Goal: Transaction & Acquisition: Purchase product/service

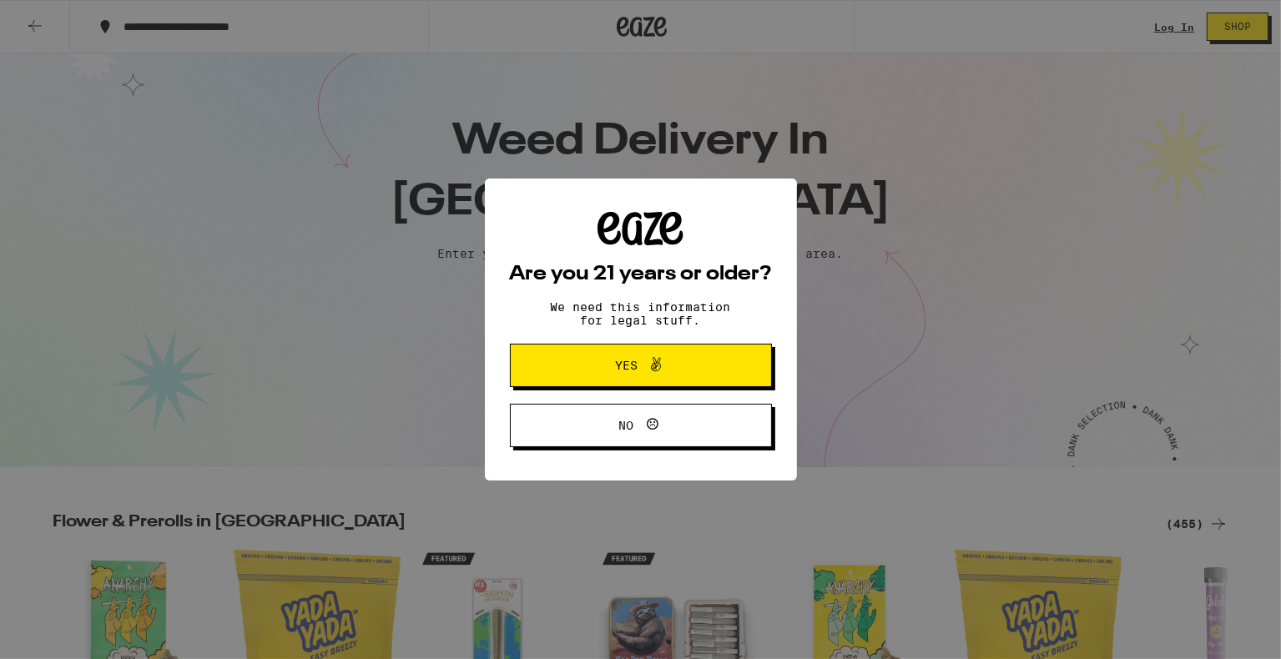
click at [680, 376] on span "Yes" at bounding box center [640, 366] width 127 height 22
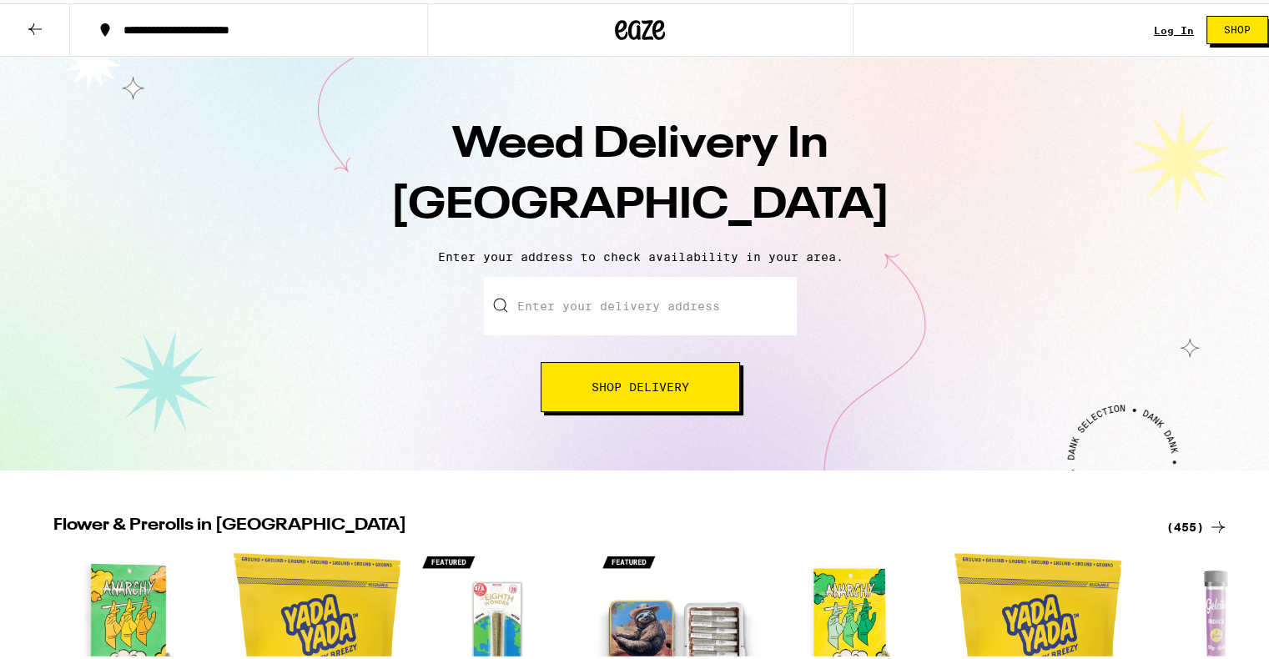
drag, startPoint x: 652, startPoint y: 330, endPoint x: 653, endPoint y: 321, distance: 8.5
click at [652, 326] on input "Enter your delivery address" at bounding box center [640, 303] width 313 height 58
click at [663, 307] on input "Enter your delivery address" at bounding box center [640, 303] width 313 height 58
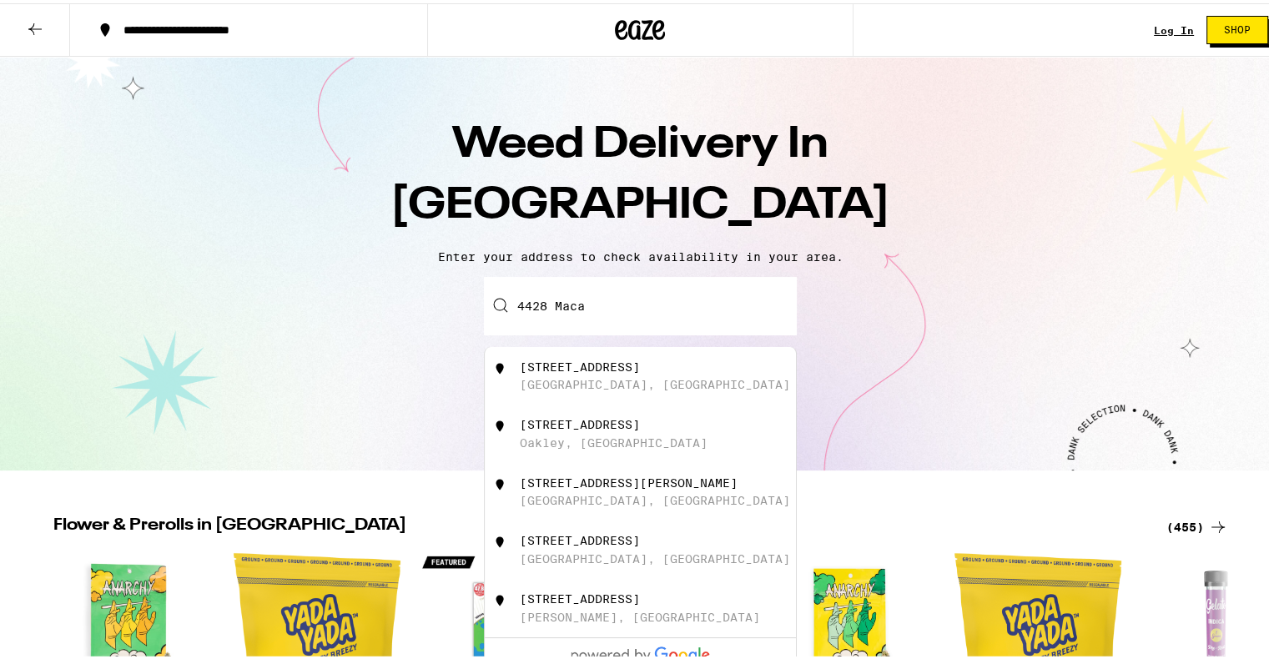
click at [666, 376] on div "[STREET_ADDRESS]" at bounding box center [669, 373] width 298 height 32
type input "[STREET_ADDRESS]"
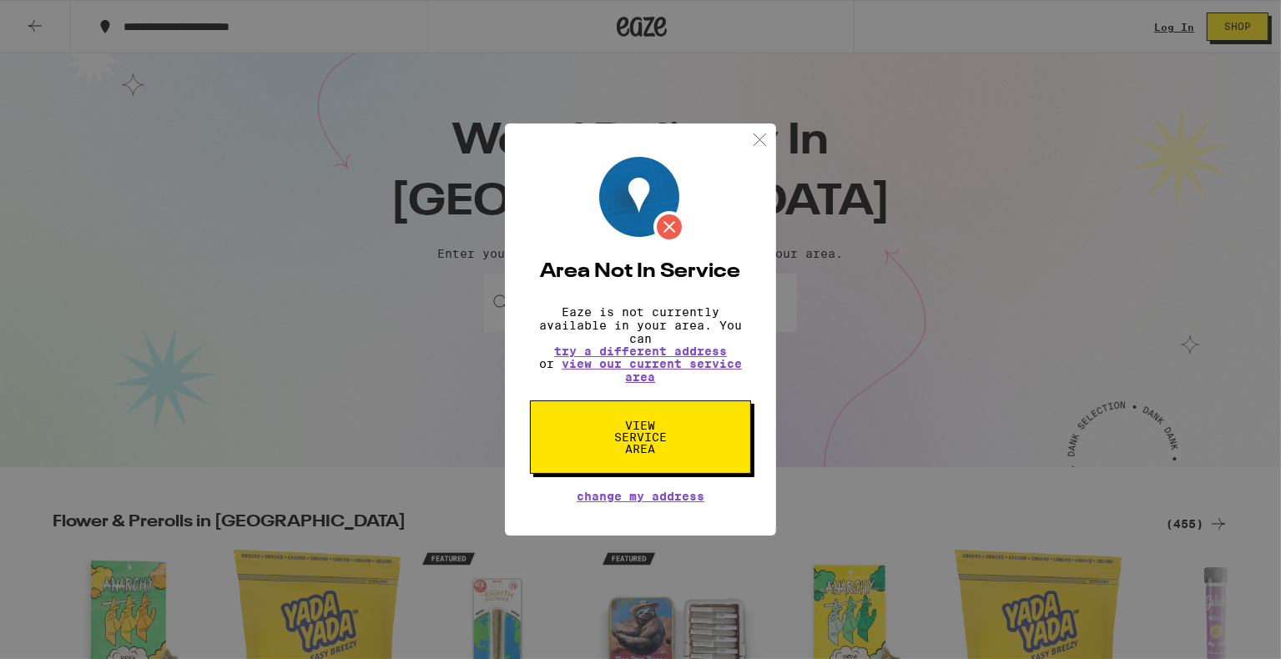
click at [754, 129] on img at bounding box center [759, 139] width 21 height 21
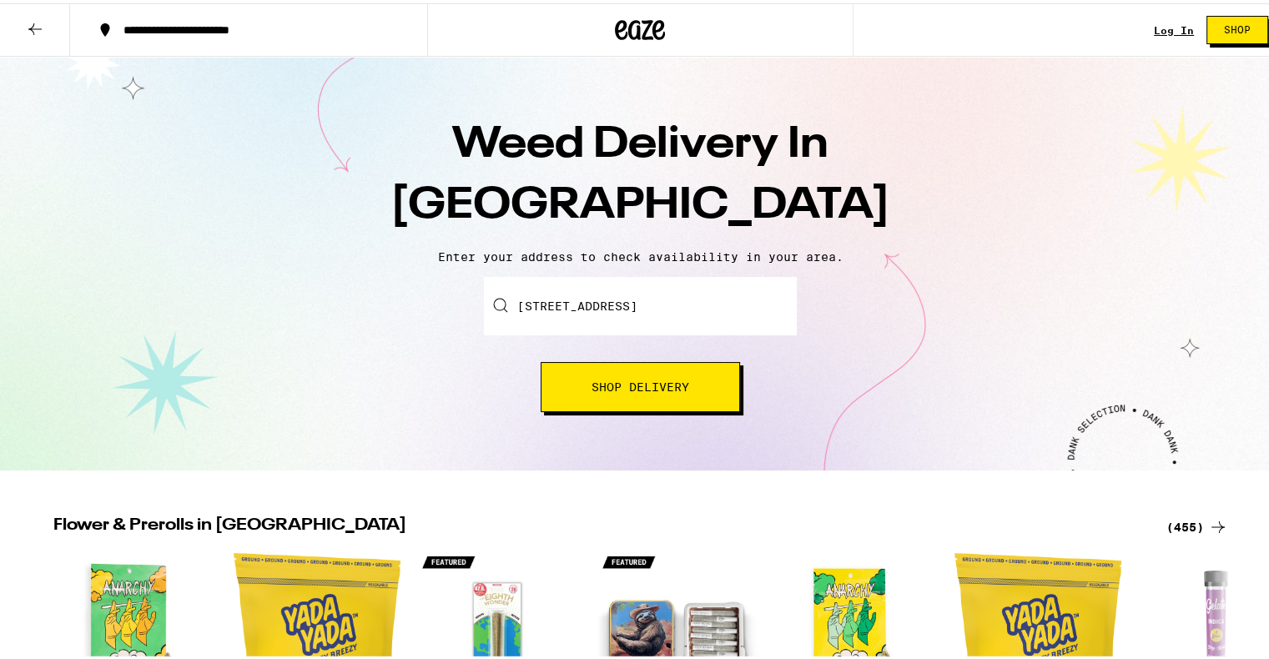
click at [699, 382] on button "Shop Delivery" at bounding box center [640, 384] width 199 height 50
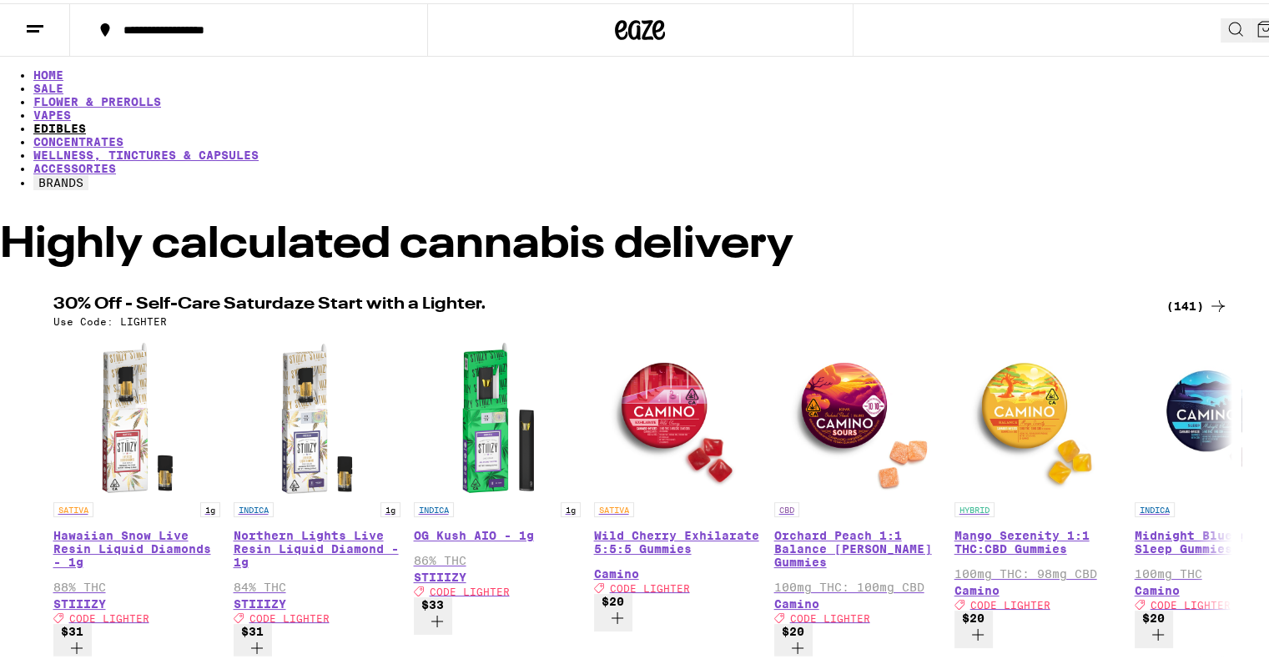
click at [86, 118] on link "EDIBLES" at bounding box center [59, 124] width 53 height 13
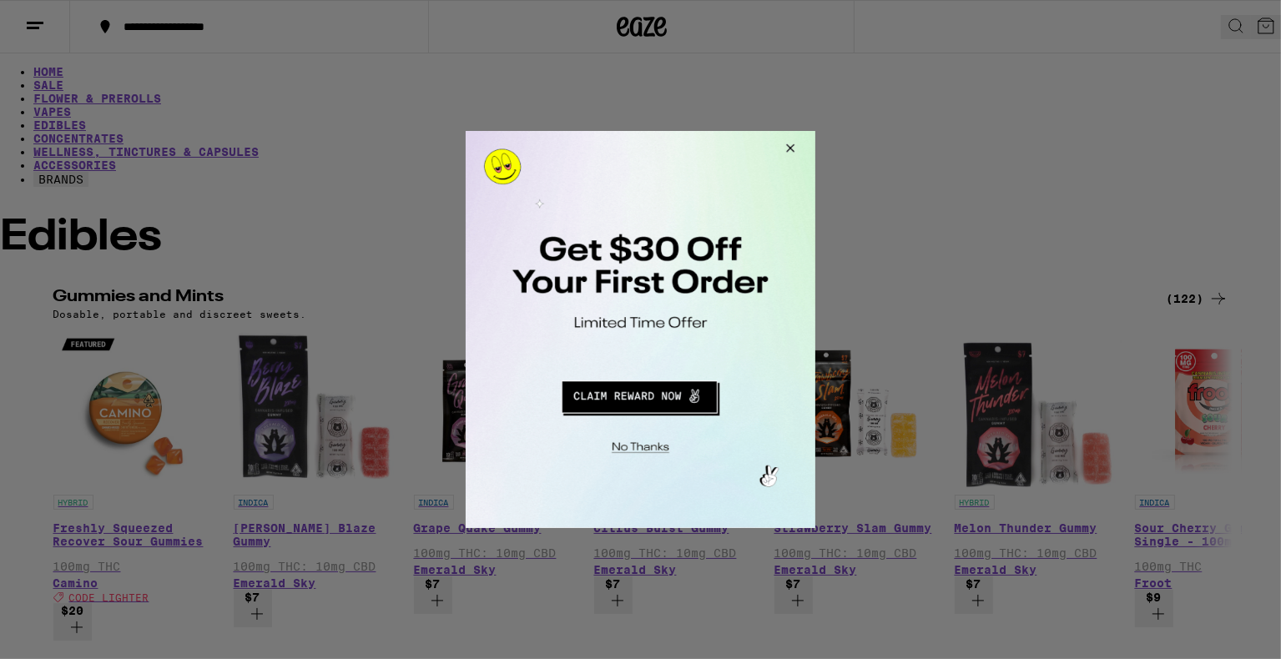
click at [640, 391] on button "Redirect to URL" at bounding box center [638, 394] width 290 height 40
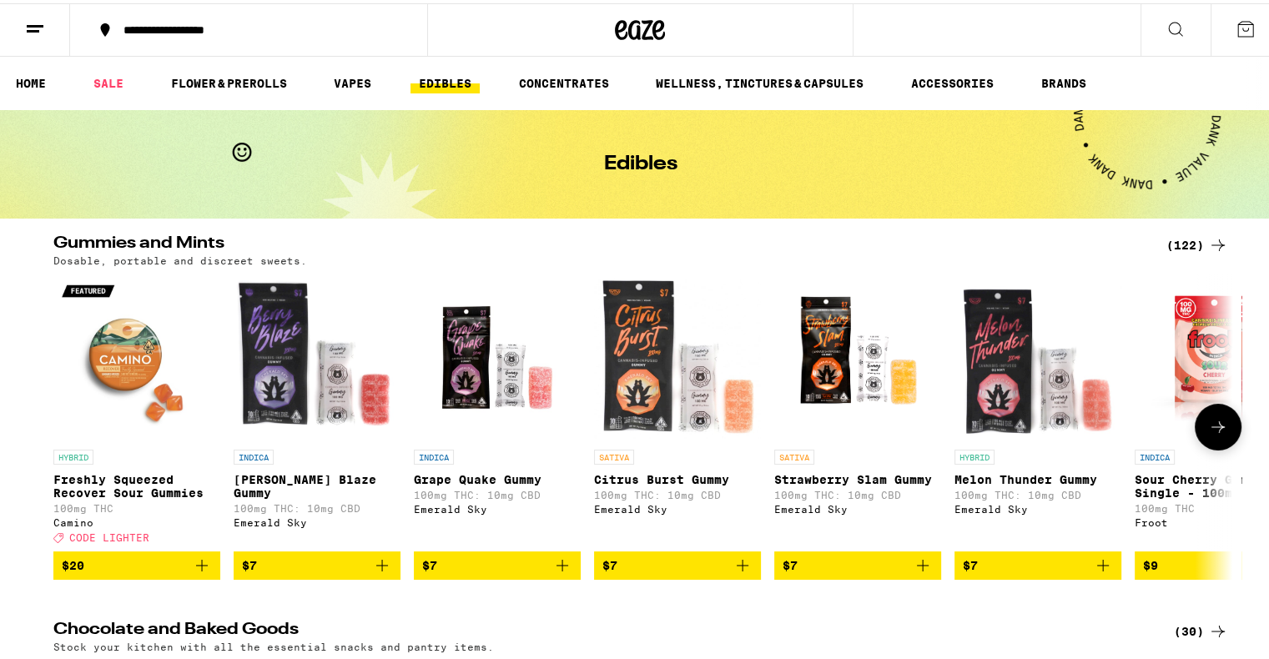
click at [1216, 418] on button at bounding box center [1218, 424] width 47 height 47
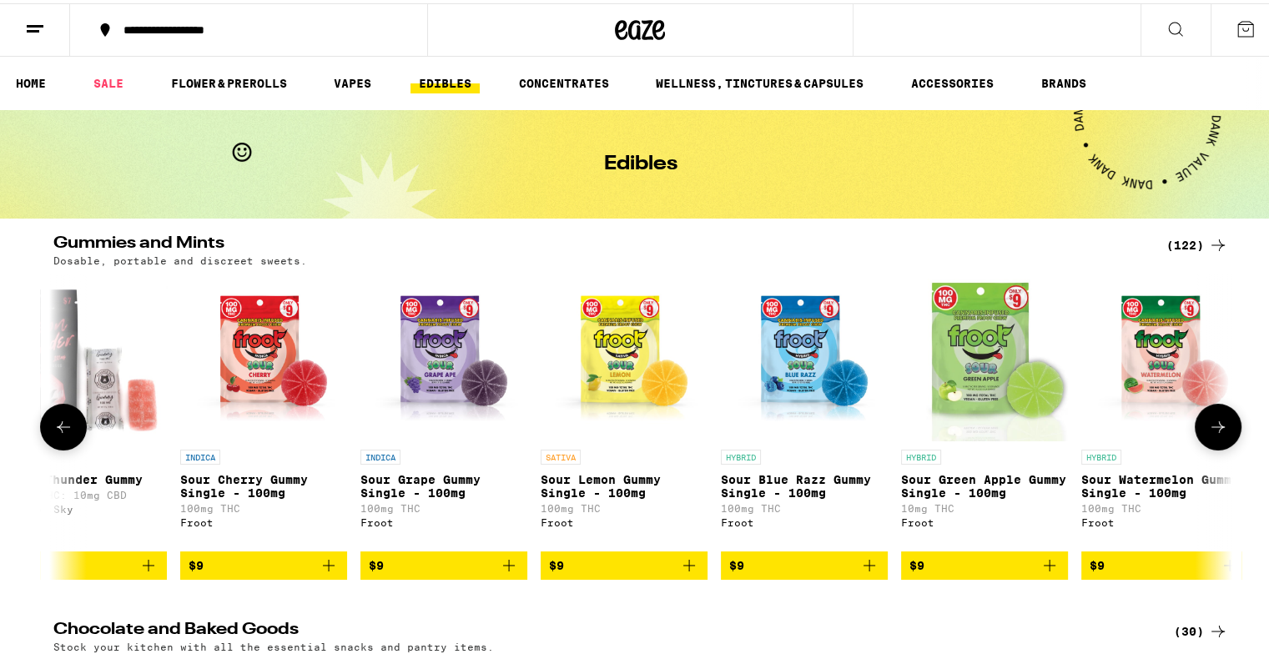
scroll to position [0, 993]
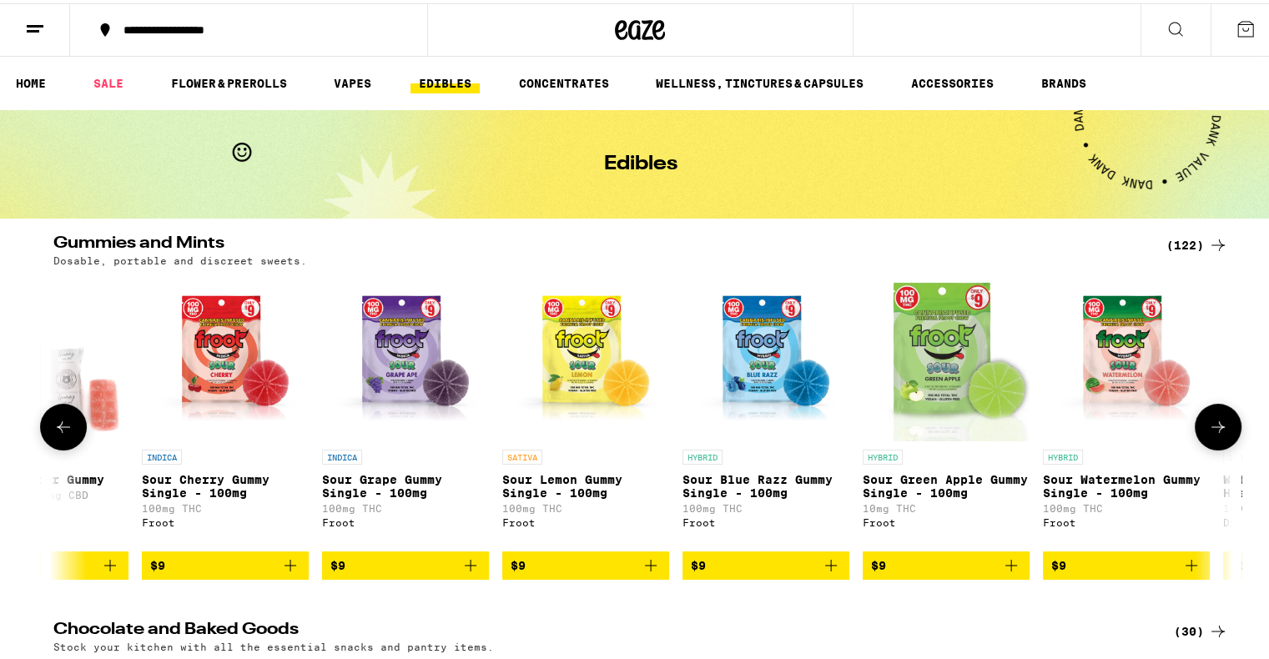
click at [1216, 418] on button at bounding box center [1218, 424] width 47 height 47
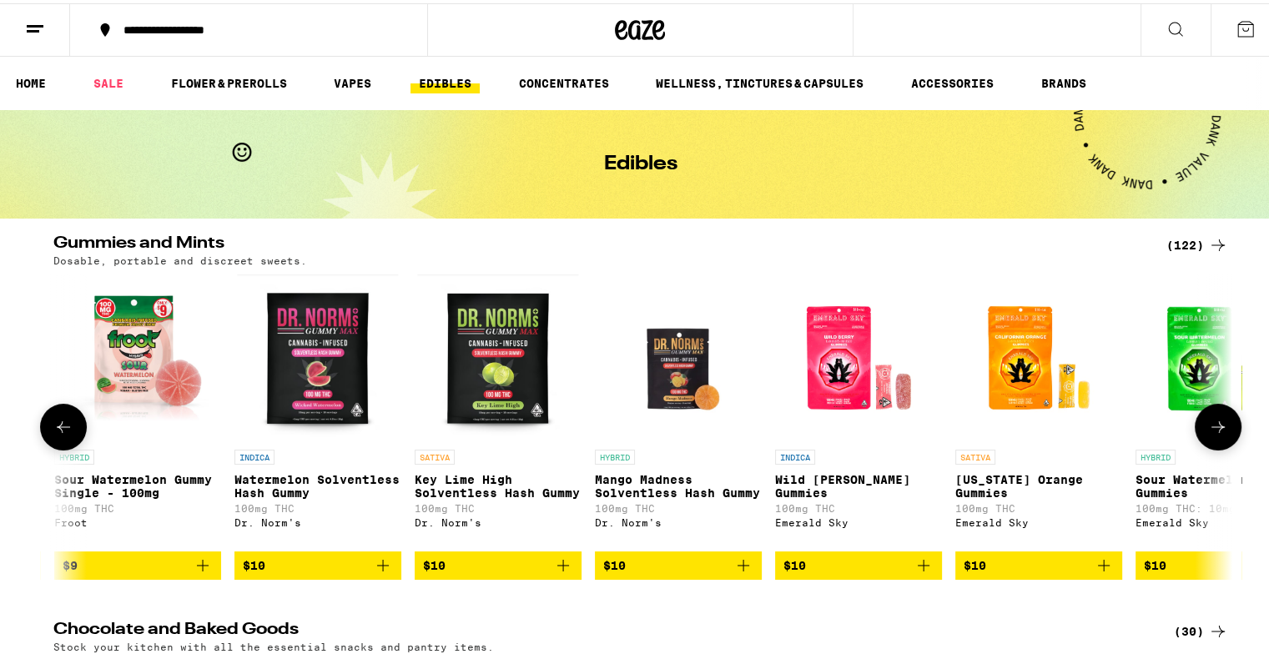
scroll to position [0, 1986]
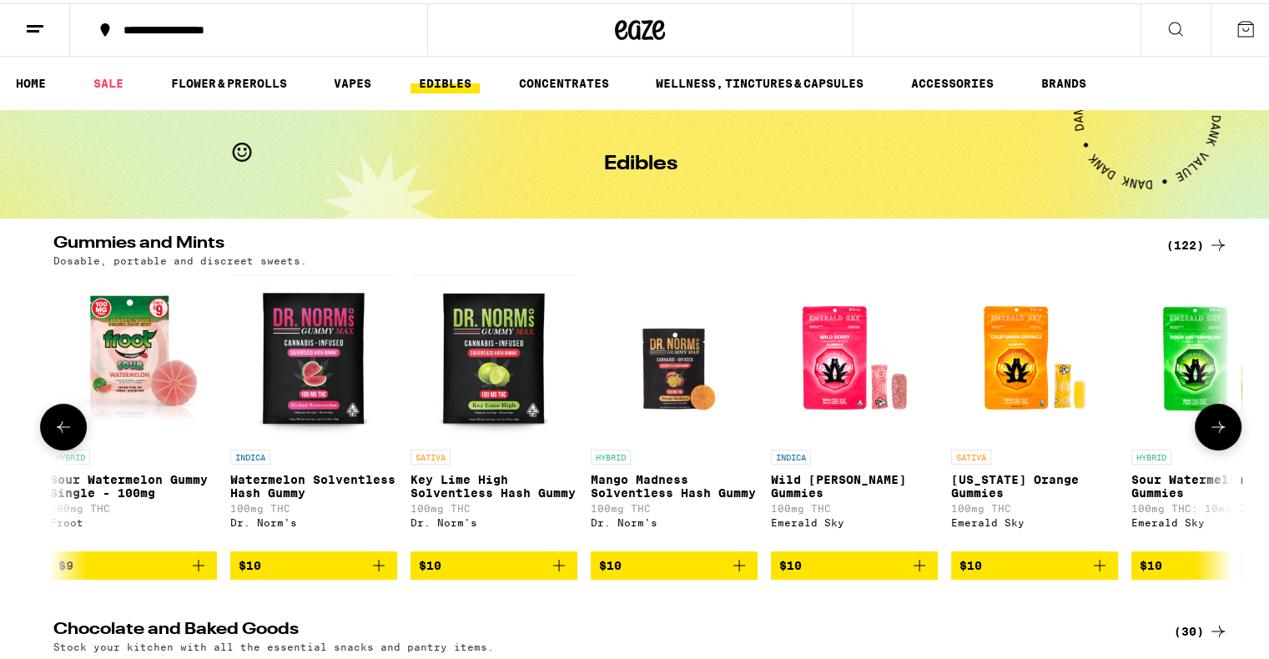
click at [1216, 418] on button at bounding box center [1218, 424] width 47 height 47
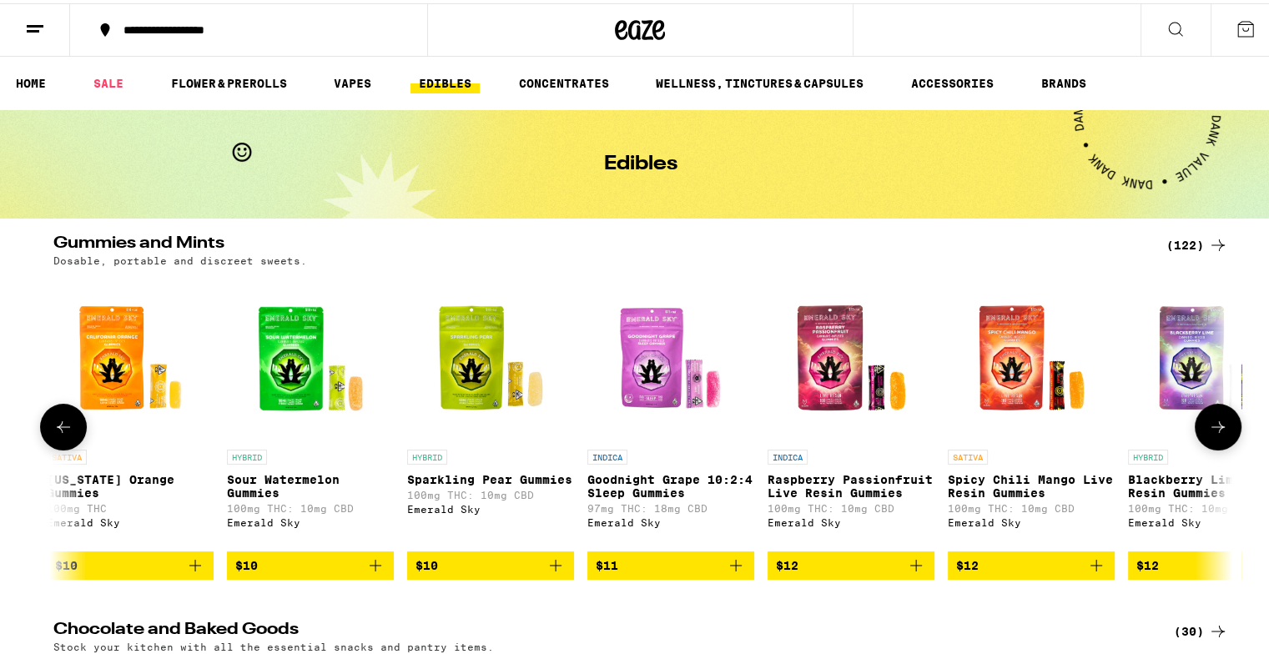
scroll to position [0, 2957]
